Goal: Task Accomplishment & Management: Manage account settings

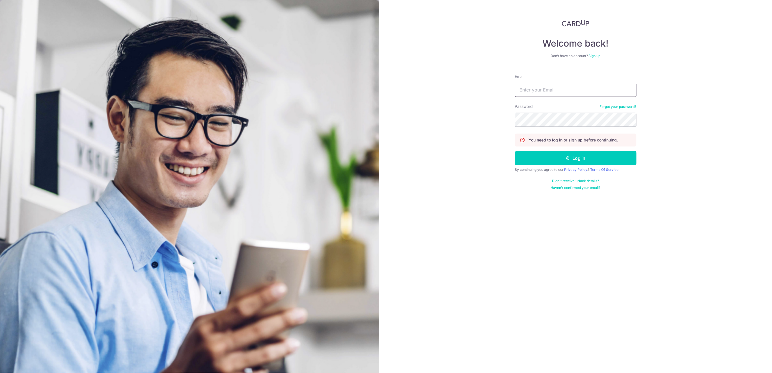
click at [558, 88] on input "Email" at bounding box center [576, 90] width 122 height 14
type input "[EMAIL_ADDRESS][DOMAIN_NAME]"
click at [612, 154] on button "Log in" at bounding box center [576, 158] width 122 height 14
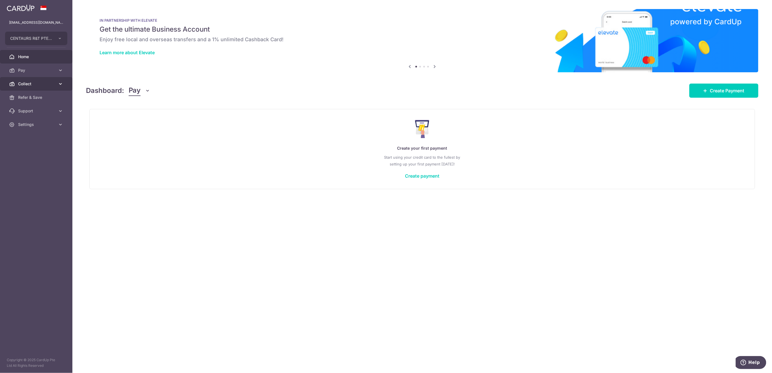
click at [33, 82] on span "Collect" at bounding box center [36, 84] width 37 height 6
click at [37, 127] on span "Payment Requests" at bounding box center [36, 125] width 37 height 6
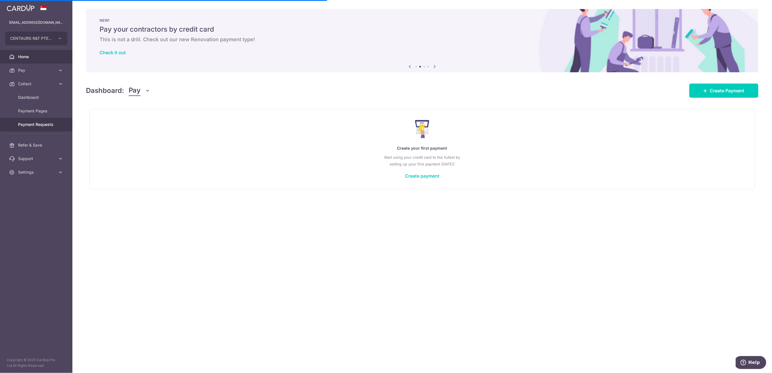
click at [37, 124] on span "Payment Requests" at bounding box center [36, 125] width 37 height 6
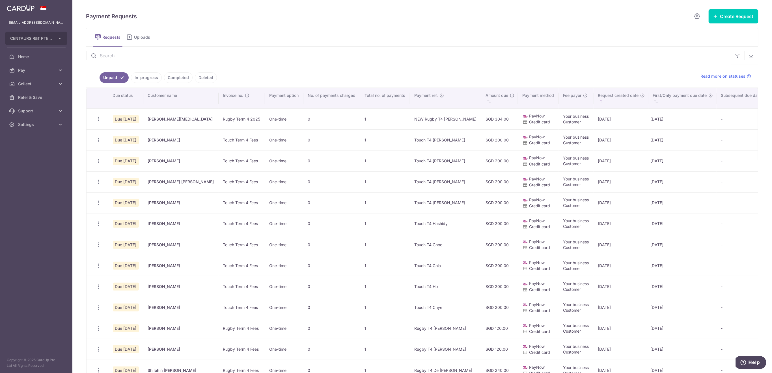
click at [206, 55] on input "text" at bounding box center [408, 56] width 645 height 18
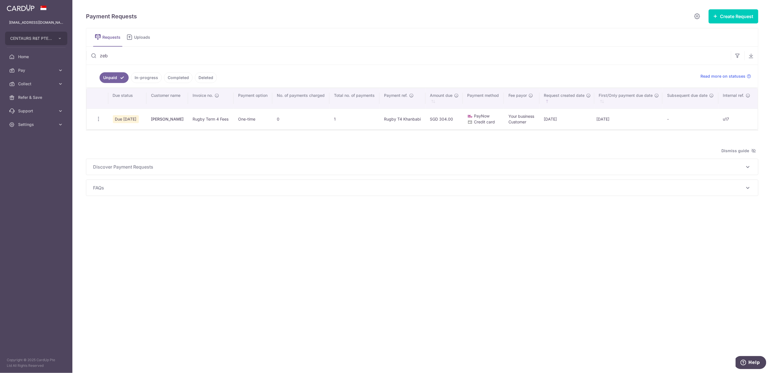
type input "zeb"
click at [98, 118] on icon "button" at bounding box center [99, 119] width 6 height 6
click at [123, 149] on span "Delete Request" at bounding box center [127, 148] width 36 height 7
click at [98, 118] on icon "button" at bounding box center [99, 119] width 6 height 6
click at [119, 148] on span "Delete Request" at bounding box center [127, 148] width 36 height 7
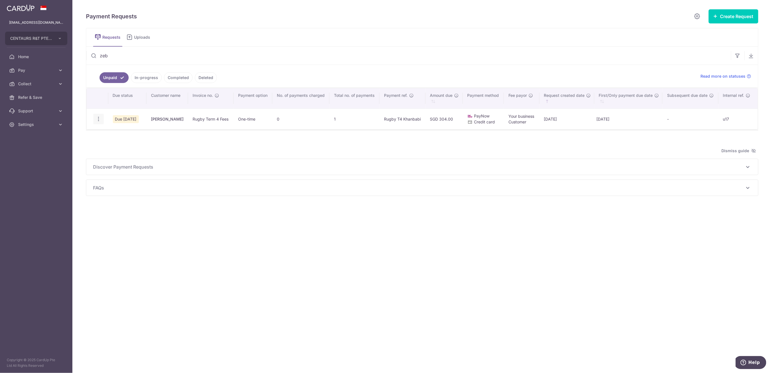
click at [99, 119] on icon "button" at bounding box center [99, 119] width 6 height 6
click at [116, 148] on span "Delete Request" at bounding box center [127, 148] width 36 height 7
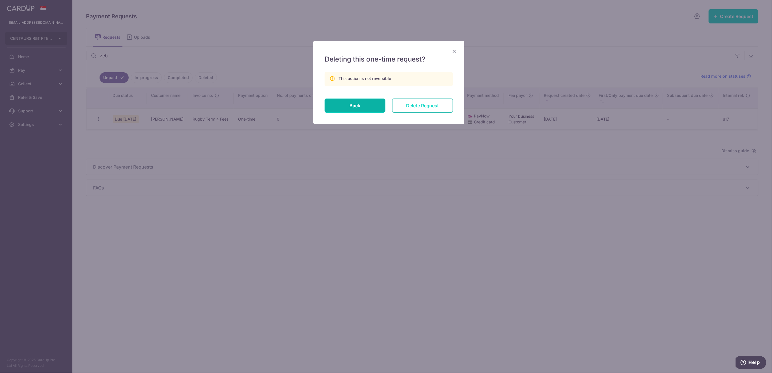
click at [433, 103] on input "Delete Request" at bounding box center [422, 106] width 61 height 14
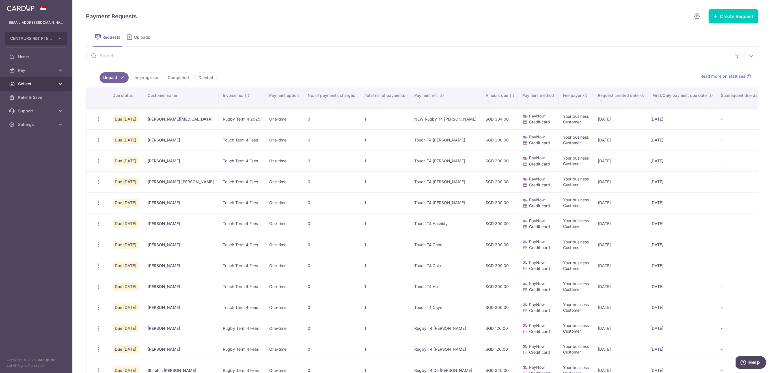
click at [28, 87] on span "Collect" at bounding box center [36, 84] width 37 height 6
click at [34, 99] on span "Dashboard" at bounding box center [36, 98] width 37 height 6
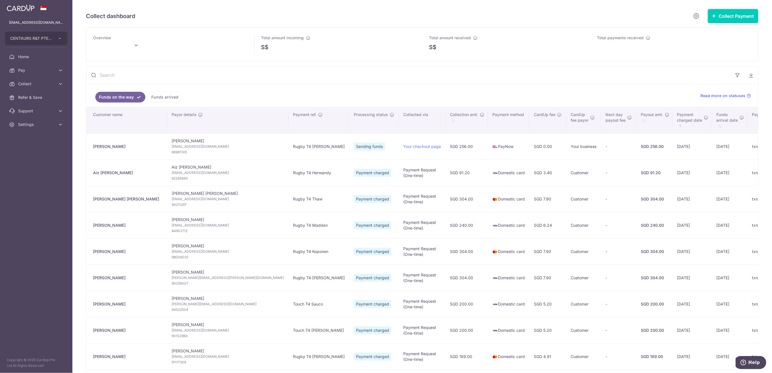
type input "October 2025"
click at [162, 97] on link "Funds arrived" at bounding box center [165, 97] width 34 height 11
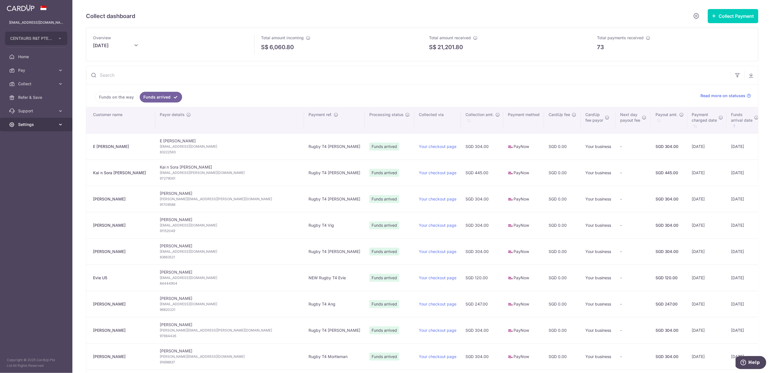
click at [35, 126] on span "Settings" at bounding box center [36, 125] width 37 height 6
click at [47, 156] on link "Logout" at bounding box center [36, 152] width 72 height 14
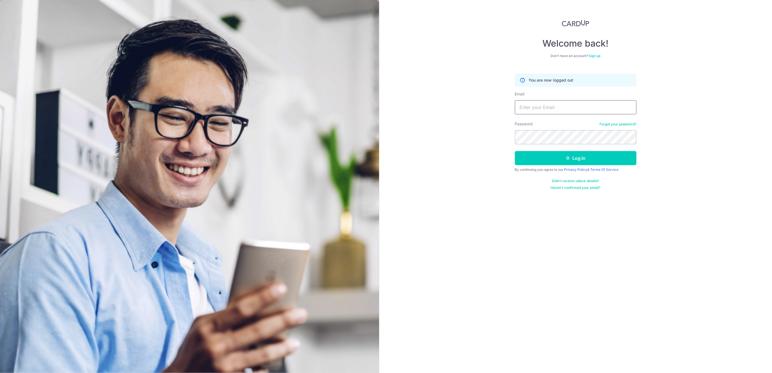
click at [605, 108] on input "Email" at bounding box center [576, 107] width 122 height 14
type input "[EMAIL_ADDRESS][DOMAIN_NAME]"
click at [598, 160] on button "Log in" at bounding box center [576, 158] width 122 height 14
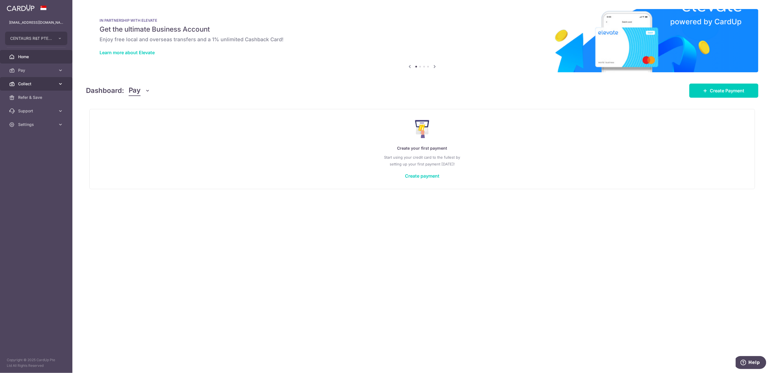
click at [37, 85] on span "Collect" at bounding box center [36, 84] width 37 height 6
click at [39, 125] on span "Payment Requests" at bounding box center [36, 125] width 37 height 6
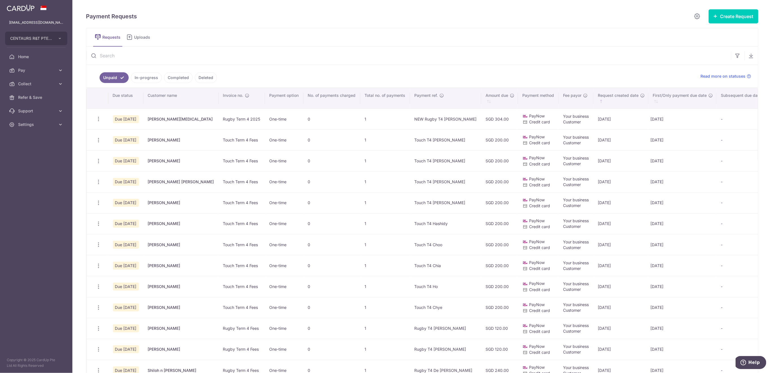
click at [153, 58] on input "text" at bounding box center [408, 56] width 645 height 18
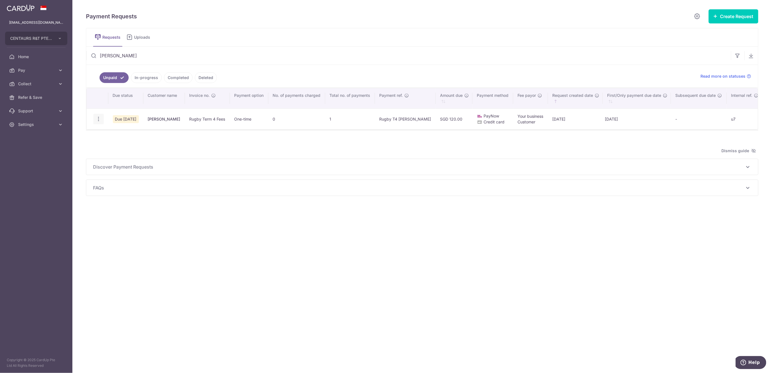
type input "alison"
click at [99, 120] on icon "button" at bounding box center [99, 119] width 6 height 6
click at [122, 145] on span "Delete Request" at bounding box center [127, 148] width 36 height 7
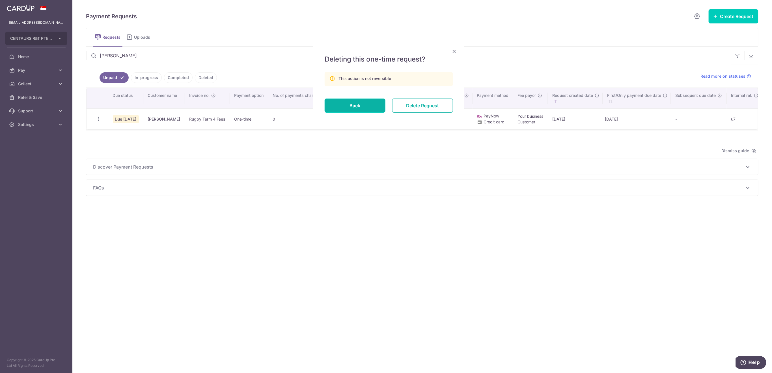
click at [402, 106] on input "Delete Request" at bounding box center [422, 106] width 61 height 14
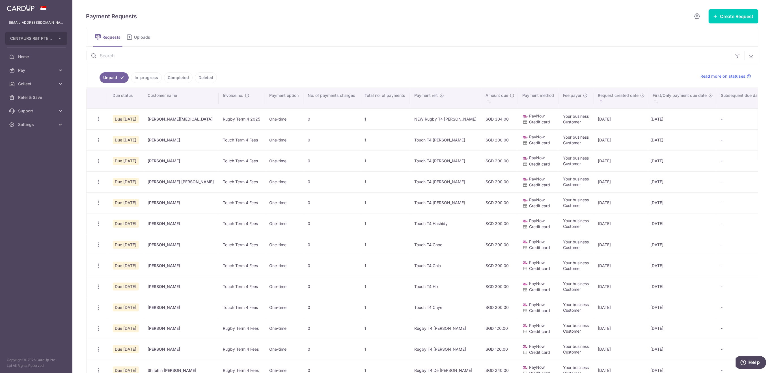
click at [192, 52] on input "text" at bounding box center [408, 56] width 645 height 18
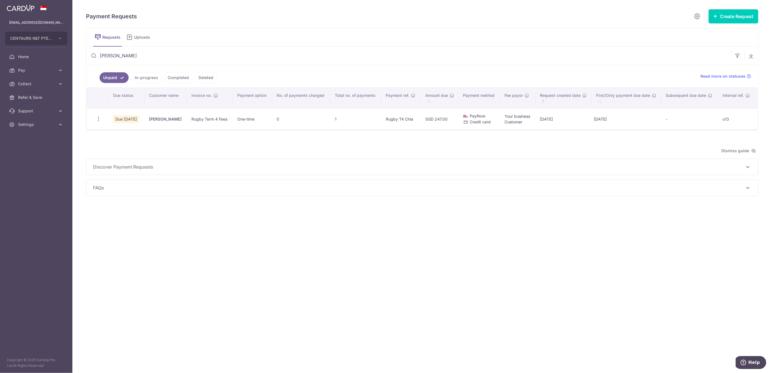
type input "lucas"
click at [99, 120] on icon "button" at bounding box center [99, 119] width 6 height 6
click at [100, 117] on icon "button" at bounding box center [99, 119] width 6 height 6
click at [98, 117] on icon "button" at bounding box center [99, 119] width 6 height 6
click at [130, 145] on span "Delete Request" at bounding box center [127, 148] width 36 height 7
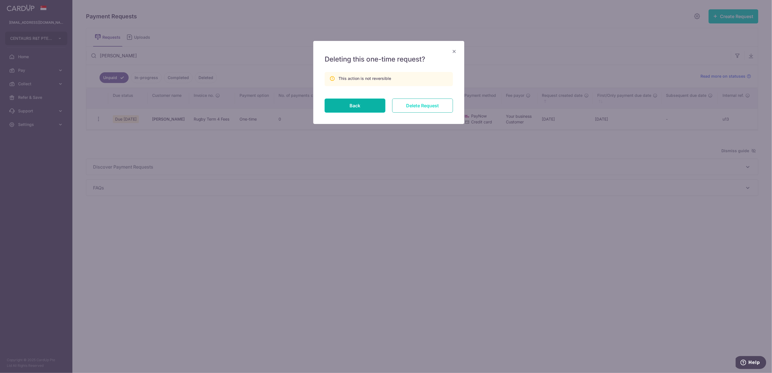
click at [441, 106] on input "Delete Request" at bounding box center [422, 106] width 61 height 14
